Goal: Browse casually: Explore the website without a specific task or goal

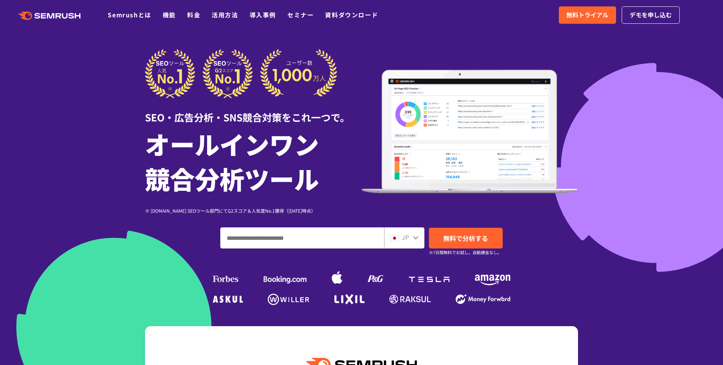
click at [293, 232] on input "ドメイン、キーワードまたはURLを入力してください" at bounding box center [302, 237] width 163 height 20
click at [259, 237] on input "ドメイン、キーワードまたはURLを入力してください" at bounding box center [302, 237] width 163 height 20
paste input "**********"
type input "**********"
click at [470, 238] on span "無料で分析する" at bounding box center [465, 237] width 45 height 9
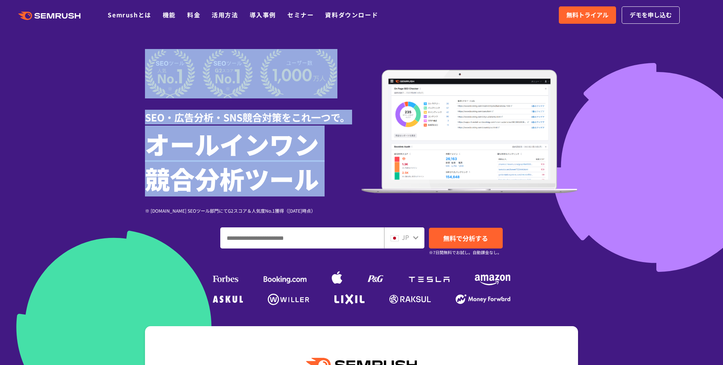
drag, startPoint x: 122, startPoint y: 83, endPoint x: 138, endPoint y: 208, distance: 126.1
click at [138, 208] on section "SEO・広告分析・SNS競合対策をこれ一つで。 オールインワン 競合分析ツール ※ [DOMAIN_NAME] SEOツール部門にてG2スコア＆人気度No.1…" at bounding box center [361, 210] width 723 height 420
click at [138, 208] on div "SEO・広告分析・SNS競合対策をこれ一つで。 オールインワン 競合分析ツール ※ G2.com SEOツール部門にてG2スコア＆人気度No.1獲得（2023…" at bounding box center [361, 178] width 448 height 258
drag, startPoint x: 138, startPoint y: 208, endPoint x: 123, endPoint y: 133, distance: 76.8
click at [123, 133] on section "SEO・広告分析・SNS競合対策をこれ一つで。 オールインワン 競合分析ツール ※ G2.com SEOツール部門にてG2スコア＆人気度No.1獲得（2023…" at bounding box center [361, 210] width 723 height 420
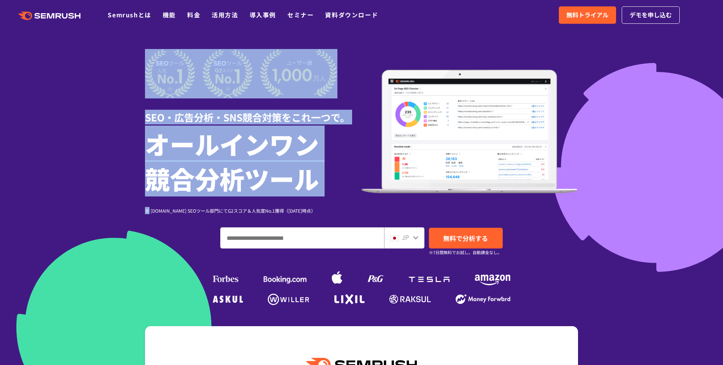
click at [123, 133] on div at bounding box center [361, 210] width 723 height 420
drag, startPoint x: 123, startPoint y: 133, endPoint x: 322, endPoint y: 212, distance: 213.5
click at [322, 212] on section "SEO・広告分析・SNS競合対策をこれ一つで。 オールインワン 競合分析ツール ※ G2.com SEOツール部門にてG2スコア＆人気度No.1獲得（2023…" at bounding box center [361, 210] width 723 height 420
click at [322, 212] on div "※ [DOMAIN_NAME] SEOツール部門にてG2スコア＆人気度No.1獲得（[DATE]時点）" at bounding box center [253, 210] width 217 height 7
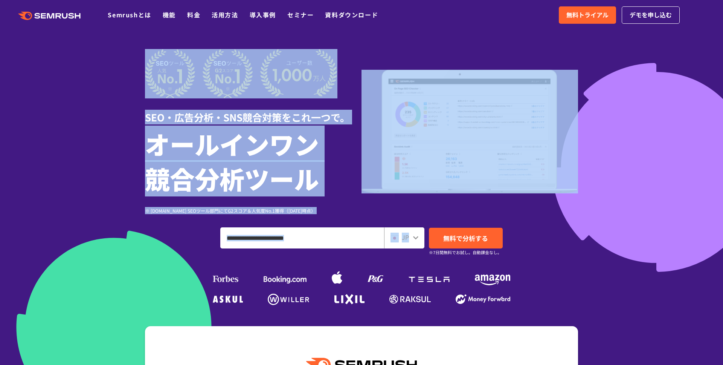
drag, startPoint x: 481, startPoint y: 220, endPoint x: 95, endPoint y: 55, distance: 419.6
click at [95, 55] on section "SEO・広告分析・SNS競合対策をこれ一つで。 オールインワン 競合分析ツール ※ G2.com SEOツール部門にてG2スコア＆人気度No.1獲得（2023…" at bounding box center [361, 210] width 723 height 420
click at [95, 55] on div at bounding box center [361, 210] width 723 height 420
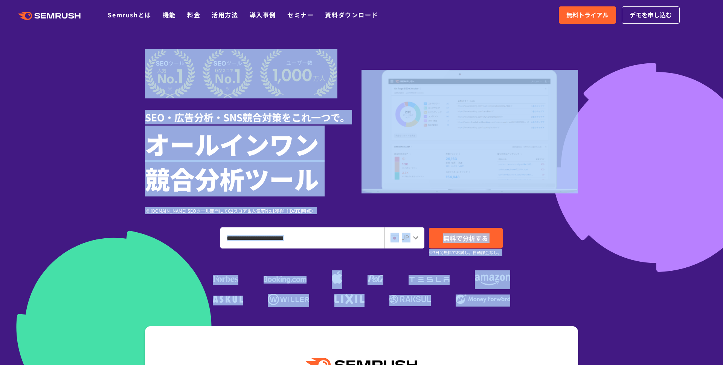
drag, startPoint x: 111, startPoint y: 56, endPoint x: 140, endPoint y: 237, distance: 183.1
click at [140, 237] on section "SEO・広告分析・SNS競合対策をこれ一つで。 オールインワン 競合分析ツール ※ G2.com SEOツール部門にてG2スコア＆人気度No.1獲得（2023…" at bounding box center [361, 210] width 723 height 420
click at [145, 237] on div "SEO・広告分析・SNS競合対策をこれ一つで。 オールインワン 競合分析ツール ※ G2.com SEOツール部門にてG2スコア＆人気度No.1獲得（2023…" at bounding box center [361, 178] width 433 height 258
drag, startPoint x: 140, startPoint y: 237, endPoint x: 110, endPoint y: 134, distance: 106.8
click at [110, 134] on section "SEO・広告分析・SNS競合対策をこれ一つで。 オールインワン 競合分析ツール ※ G2.com SEOツール部門にてG2スコア＆人気度No.1獲得（2023…" at bounding box center [361, 210] width 723 height 420
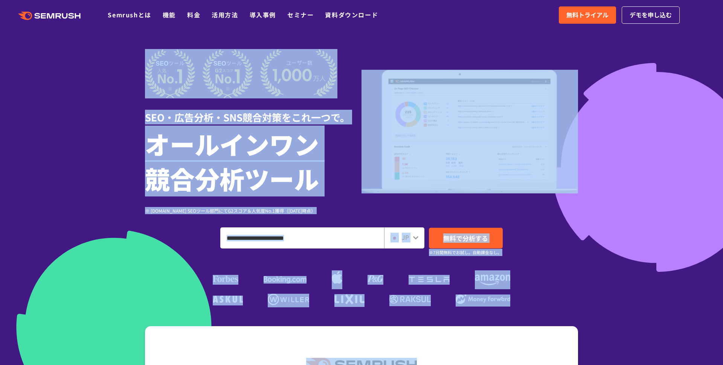
click at [110, 134] on div at bounding box center [361, 210] width 723 height 420
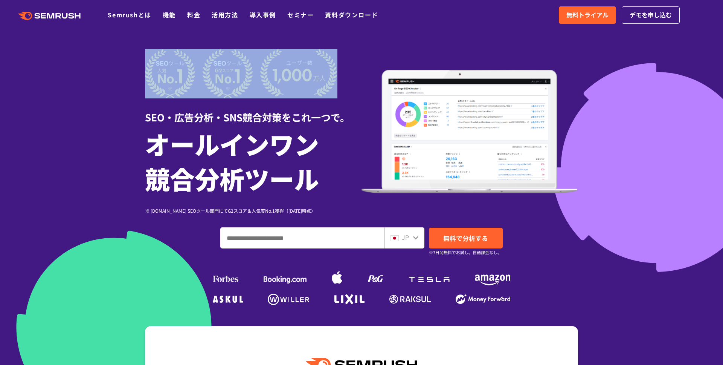
drag, startPoint x: 110, startPoint y: 134, endPoint x: 523, endPoint y: 307, distance: 447.5
click at [523, 307] on div at bounding box center [361, 210] width 723 height 420
drag, startPoint x: 523, startPoint y: 307, endPoint x: 37, endPoint y: 142, distance: 513.4
click at [37, 142] on div at bounding box center [361, 210] width 723 height 420
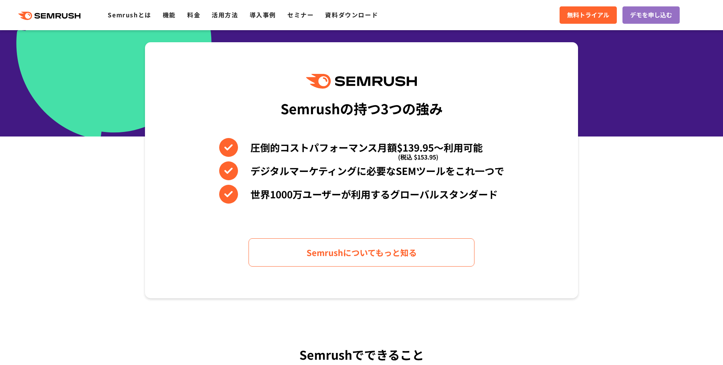
scroll to position [328, 0]
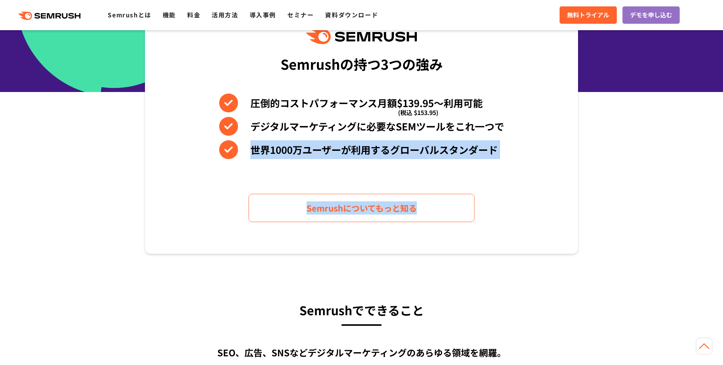
drag, startPoint x: 37, startPoint y: 142, endPoint x: 194, endPoint y: 233, distance: 181.6
click at [194, 233] on section "Semrushの持つ3つの強み 圧倒的コストパフォーマンス月額$139.95〜利用可能 (税込 $153.95) デジタルマーケティングに必要なSEMツールを…" at bounding box center [361, 126] width 723 height 256
click at [194, 233] on div "Semrushの持つ3つの強み 圧倒的コストパフォーマンス月額$139.95〜利用可能 (税込 $153.95) デジタルマーケティングに必要なSEMツールを…" at bounding box center [361, 126] width 433 height 256
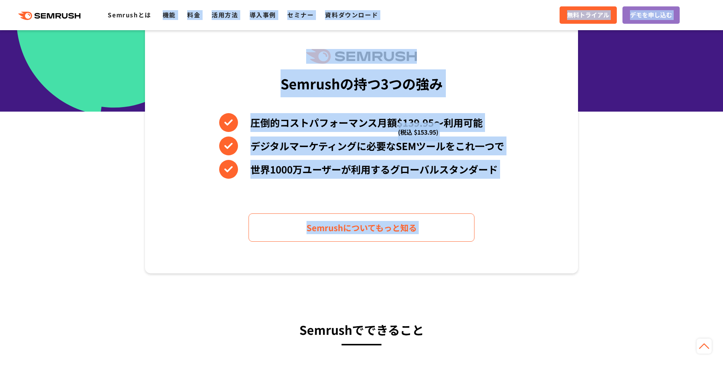
drag, startPoint x: 194, startPoint y: 233, endPoint x: 172, endPoint y: 6, distance: 228.5
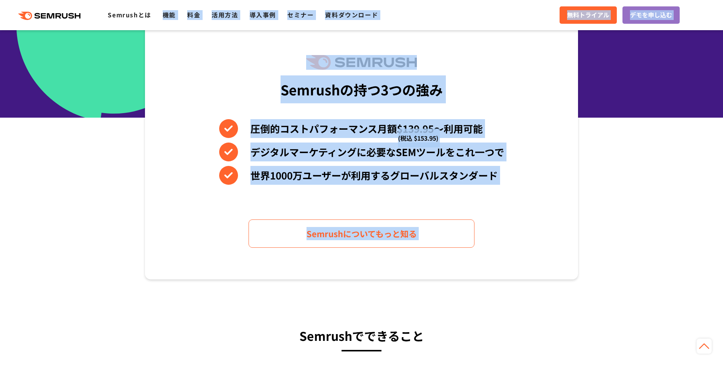
click at [201, 97] on div "Semrushの持つ3つの強み 圧倒的コストパフォーマンス月額$139.95〜利用可能 (税込 $153.95) デジタルマーケティングに必要なSEMツールを…" at bounding box center [361, 151] width 433 height 256
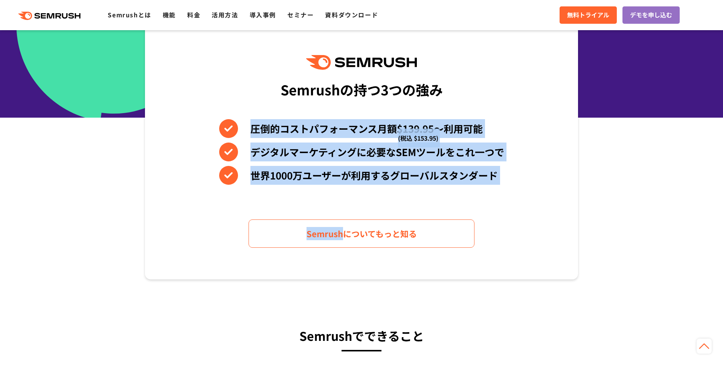
drag, startPoint x: 201, startPoint y: 97, endPoint x: 222, endPoint y: 216, distance: 121.1
click at [222, 216] on div "Semrushの持つ3つの強み 圧倒的コストパフォーマンス月額$139.95〜利用可能 (税込 $153.95) デジタルマーケティングに必要なSEMツールを…" at bounding box center [361, 151] width 433 height 256
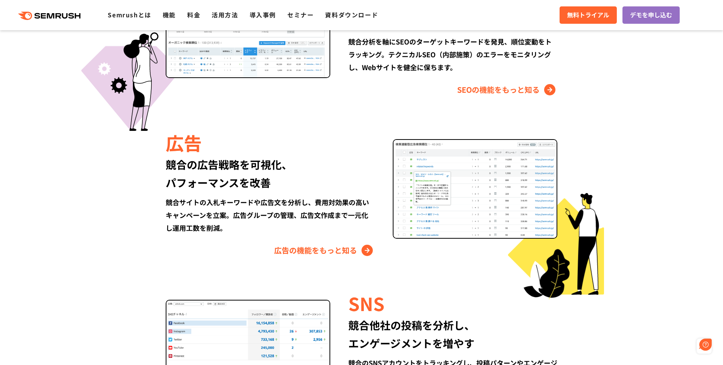
scroll to position [0, 0]
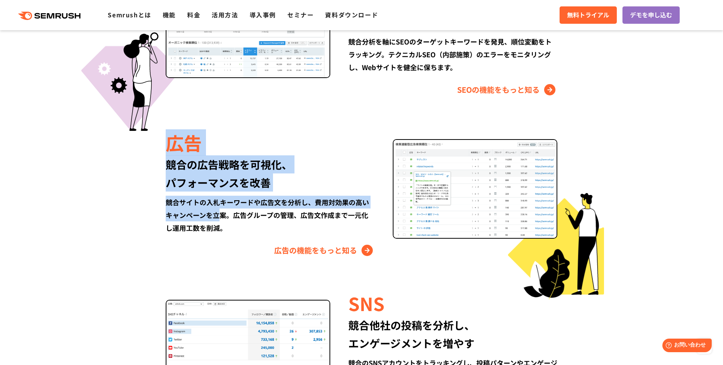
drag, startPoint x: 222, startPoint y: 216, endPoint x: 168, endPoint y: 143, distance: 90.7
click at [168, 143] on div "広告 競合の広告戦略を可視化、 パフォーマンスを改善 競合サイトの入札キーワードや広告文を分析し、費用対効果の高いキャンペーンを立案。広告グループの管理、広告…" at bounding box center [279, 193] width 227 height 127
click at [168, 143] on div "広告" at bounding box center [270, 143] width 209 height 26
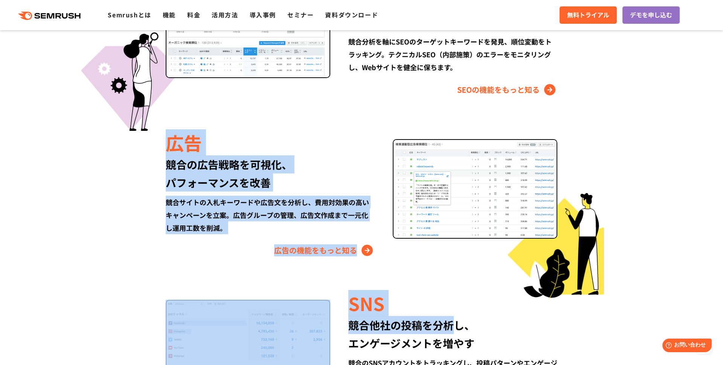
drag, startPoint x: 168, startPoint y: 143, endPoint x: 433, endPoint y: 327, distance: 322.6
click at [433, 327] on div "Semrushでできること SEO、広告、SNSなどデジタルマーケティングのあらゆる領域を網羅。 競合サイトの調査・分析、順位変動のトラッキングなどを一元化し…" at bounding box center [361, 177] width 448 height 672
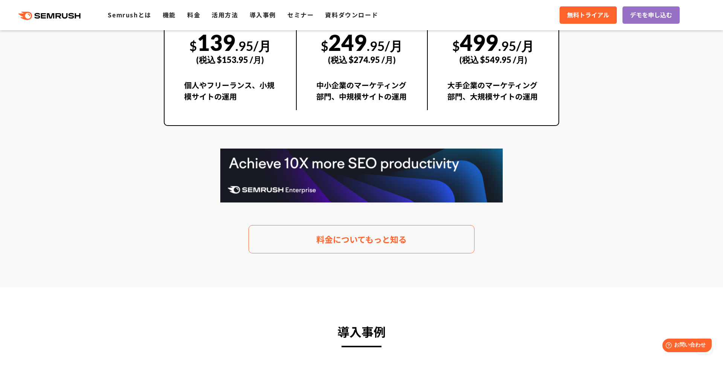
scroll to position [1497, 0]
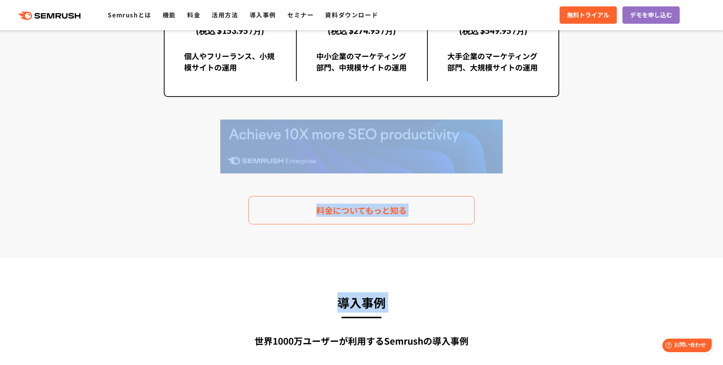
drag, startPoint x: 433, startPoint y: 327, endPoint x: 147, endPoint y: 133, distance: 345.6
click at [147, 133] on section "料金プラン 月額$139.95(税込 $153.95)〜から利用可能。圧倒的なコストパフォーマンス Proプラン $ 139 .95/月 (税込 $153.9…" at bounding box center [361, 47] width 723 height 421
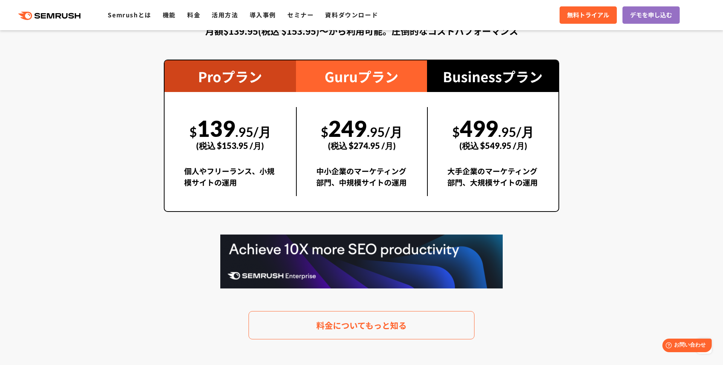
scroll to position [1370, 0]
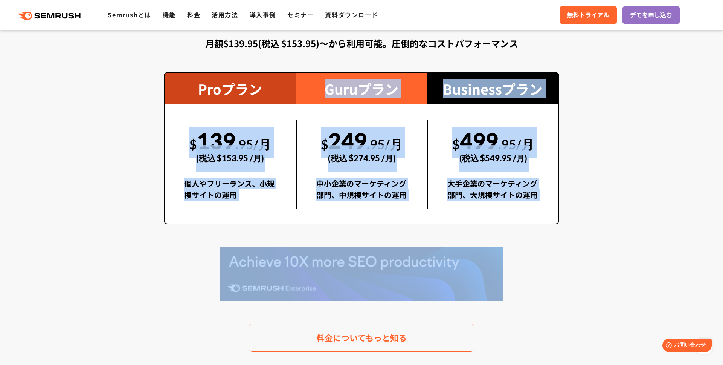
drag, startPoint x: 147, startPoint y: 133, endPoint x: 163, endPoint y: 244, distance: 112.2
click at [163, 244] on section "料金プラン 月額$139.95(税込 $153.95)〜から利用可能。圧倒的なコストパフォーマンス Proプラン $ 139 .95/月 (税込 $153.9…" at bounding box center [361, 174] width 723 height 421
click at [163, 244] on div "料金プラン 月額$139.95(税込 $153.95)〜から利用可能。圧倒的なコストパフォーマンス Proプラン $ 139 .95/月 (税込 $153.9…" at bounding box center [361, 175] width 410 height 354
drag, startPoint x: 163, startPoint y: 244, endPoint x: 146, endPoint y: 76, distance: 168.8
click at [146, 76] on section "料金プラン 月額$139.95(税込 $153.95)〜から利用可能。圧倒的なコストパフォーマンス Proプラン $ 139 .95/月 (税込 $153.9…" at bounding box center [361, 174] width 723 height 421
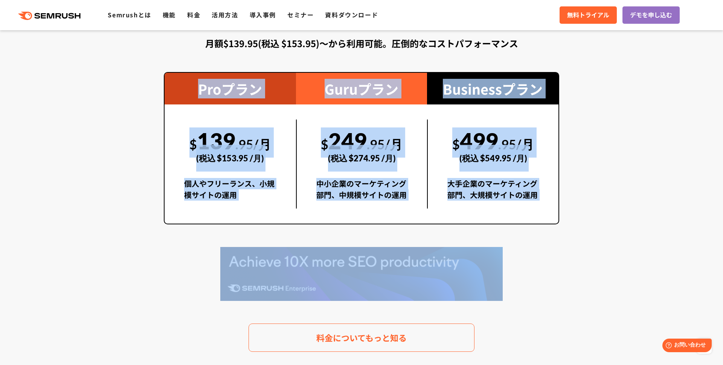
click at [146, 76] on section "料金プラン 月額$139.95(税込 $153.95)〜から利用可能。圧倒的なコストパフォーマンス Proプラン $ 139 .95/月 (税込 $153.9…" at bounding box center [361, 174] width 723 height 421
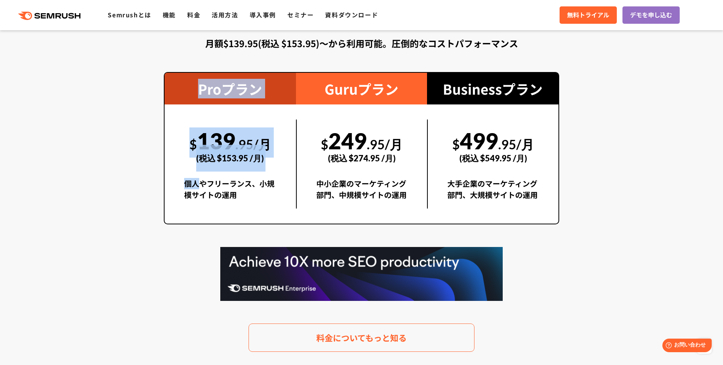
drag, startPoint x: 146, startPoint y: 76, endPoint x: 155, endPoint y: 177, distance: 101.0
click at [155, 177] on section "料金プラン 月額$139.95(税込 $153.95)〜から利用可能。圧倒的なコストパフォーマンス Proプラン $ 139 .95/月 (税込 $153.9…" at bounding box center [361, 174] width 723 height 421
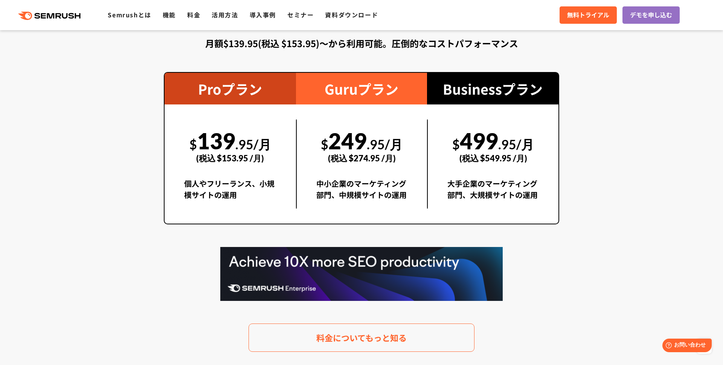
click at [155, 177] on section "料金プラン 月額$139.95(税込 $153.95)〜から利用可能。圧倒的なコストパフォーマンス Proプラン $ 139 .95/月 (税込 $153.9…" at bounding box center [361, 174] width 723 height 421
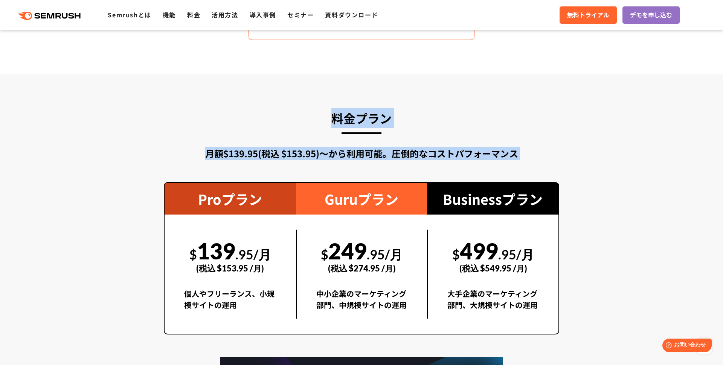
drag, startPoint x: 155, startPoint y: 177, endPoint x: 143, endPoint y: 108, distance: 70.0
click at [143, 108] on section "料金プラン 月額$139.95(税込 $153.95)〜から利用可能。圧倒的なコストパフォーマンス Proプラン $ 139 .95/月 (税込 $153.9…" at bounding box center [361, 284] width 723 height 421
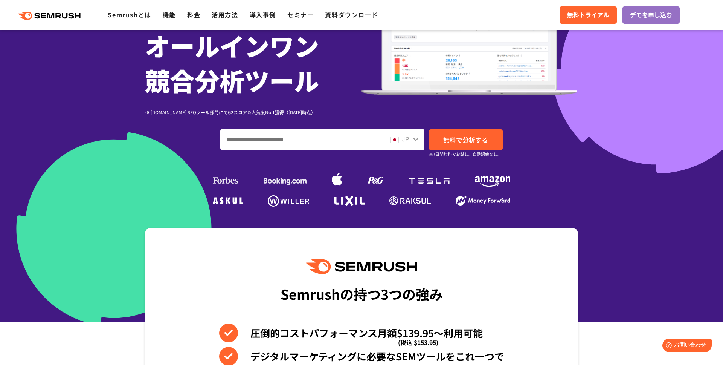
scroll to position [99, 0]
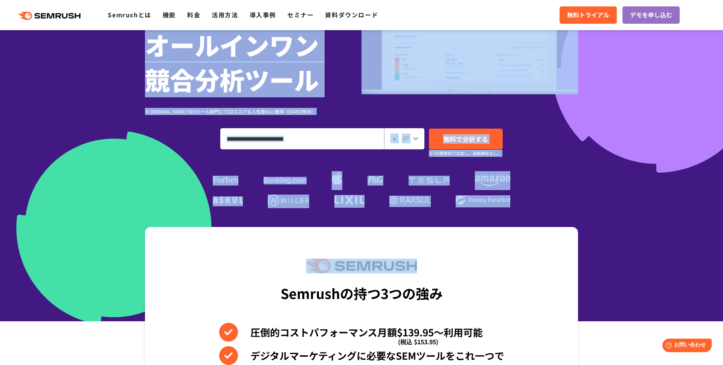
drag, startPoint x: 351, startPoint y: 249, endPoint x: 132, endPoint y: 102, distance: 263.6
click at [132, 102] on div at bounding box center [361, 111] width 723 height 420
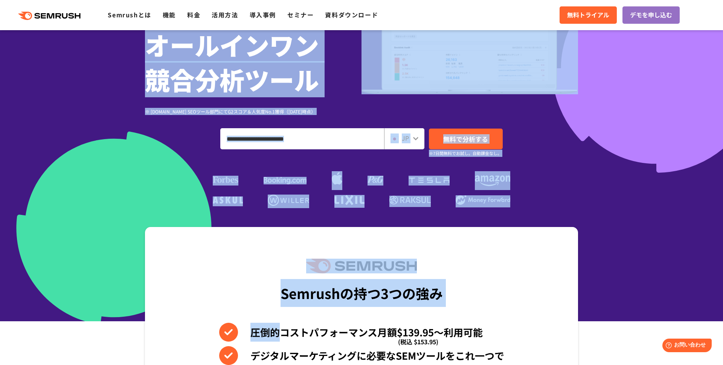
drag, startPoint x: 132, startPoint y: 102, endPoint x: 163, endPoint y: 247, distance: 147.5
click at [163, 247] on div "Semrushの持つ3つの強み 圧倒的コストパフォーマンス月額$139.95〜利用可能 (税込 $153.95) デジタルマーケティングに必要なSEMツールを…" at bounding box center [361, 355] width 433 height 256
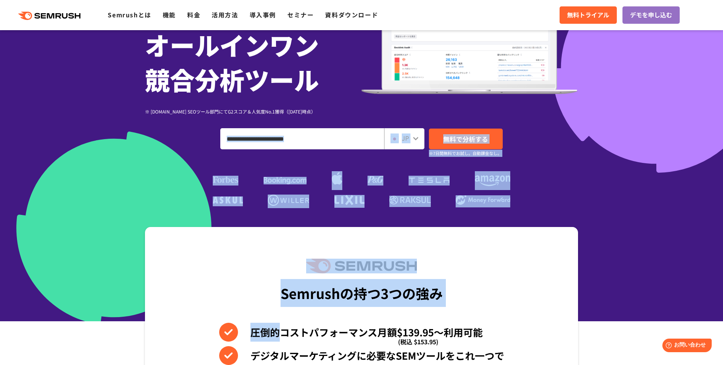
drag, startPoint x: 163, startPoint y: 247, endPoint x: 155, endPoint y: 142, distance: 105.0
click at [155, 142] on div "JP 無料で分析する ※7日間無料でお試し。自動課金なし。" at bounding box center [361, 138] width 433 height 21
drag, startPoint x: 155, startPoint y: 142, endPoint x: 174, endPoint y: 249, distance: 108.9
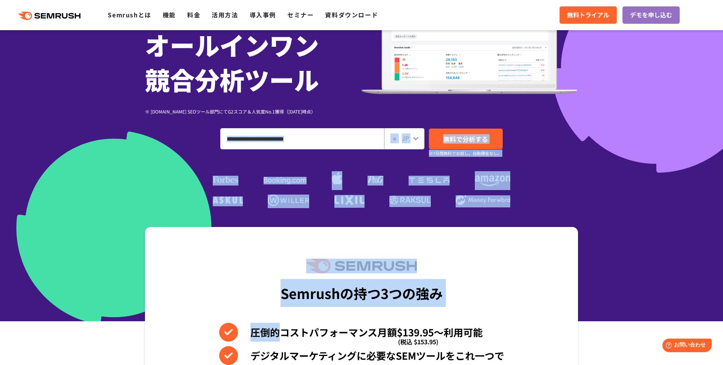
click at [174, 249] on div "Semrushの持つ3つの強み 圧倒的コストパフォーマンス月額$139.95〜利用可能 (税込 $153.95) デジタルマーケティングに必要なSEMツールを…" at bounding box center [361, 355] width 433 height 256
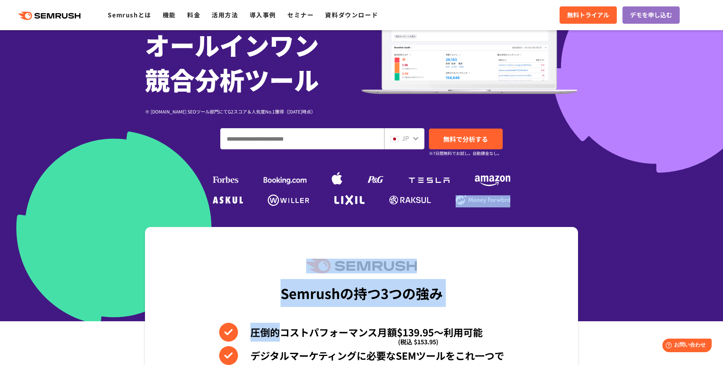
drag, startPoint x: 174, startPoint y: 249, endPoint x: 157, endPoint y: 193, distance: 59.0
click at [157, 193] on div "SEO・広告分析・SNS競合対策をこれ一つで。 オールインワン 競合分析ツール ※ G2.com SEOツール部門にてG2スコア＆人気度No.1獲得（2023…" at bounding box center [361, 79] width 433 height 258
drag, startPoint x: 148, startPoint y: 177, endPoint x: 178, endPoint y: 270, distance: 96.9
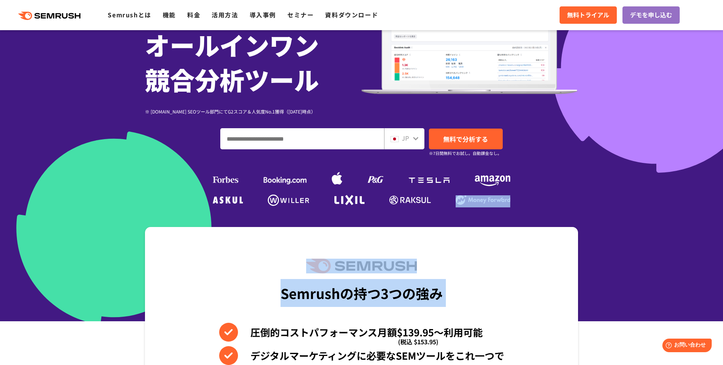
click at [178, 270] on div "Semrushの持つ3つの強み 圧倒的コストパフォーマンス月額$139.95〜利用可能 (税込 $153.95) デジタルマーケティングに必要なSEMツールを…" at bounding box center [361, 355] width 433 height 256
